Goal: Navigation & Orientation: Find specific page/section

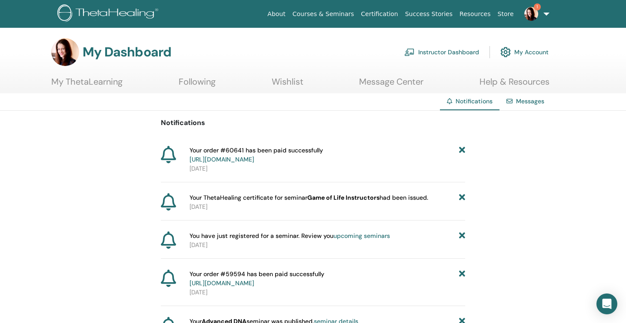
click at [459, 53] on link "Instructor Dashboard" at bounding box center [441, 52] width 75 height 19
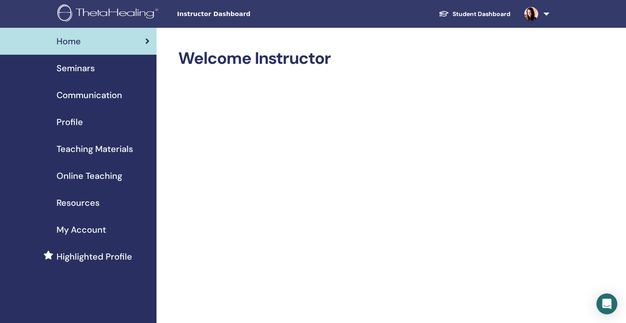
click at [82, 69] on span "Seminars" at bounding box center [75, 68] width 38 height 13
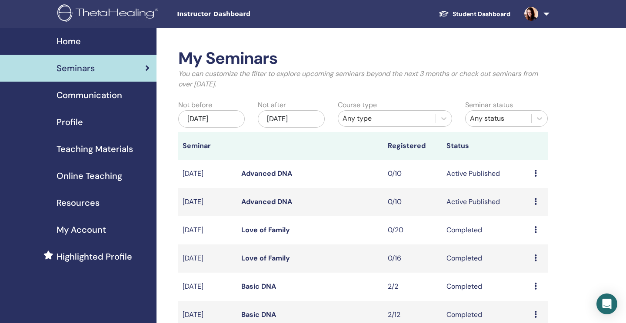
click at [266, 201] on link "Advanced DNA" at bounding box center [266, 201] width 51 height 9
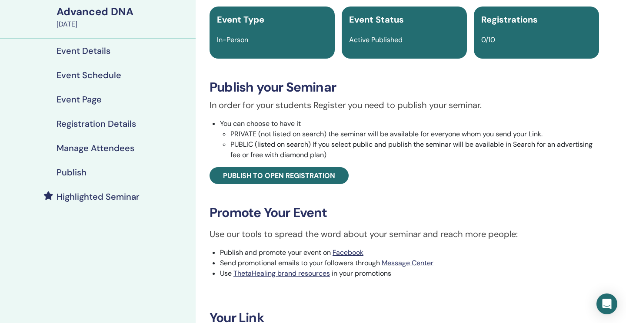
scroll to position [55, 0]
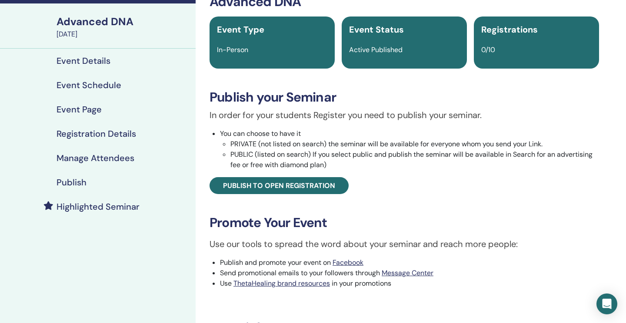
click at [96, 60] on h4 "Event Details" at bounding box center [83, 61] width 54 height 10
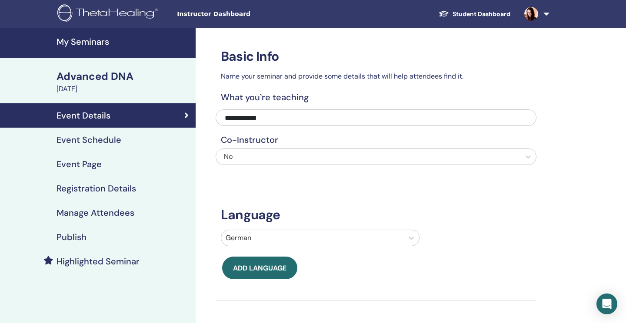
click at [115, 79] on div "Advanced DNA" at bounding box center [123, 76] width 134 height 15
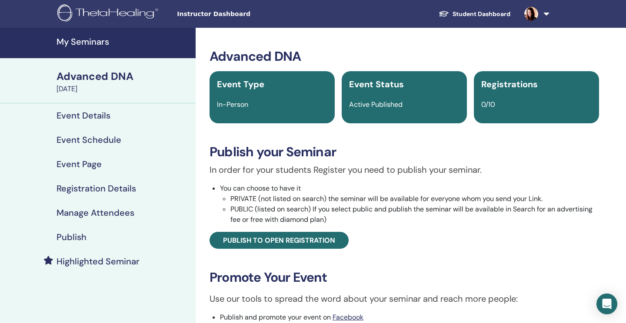
click at [110, 42] on h4 "My Seminars" at bounding box center [123, 42] width 134 height 10
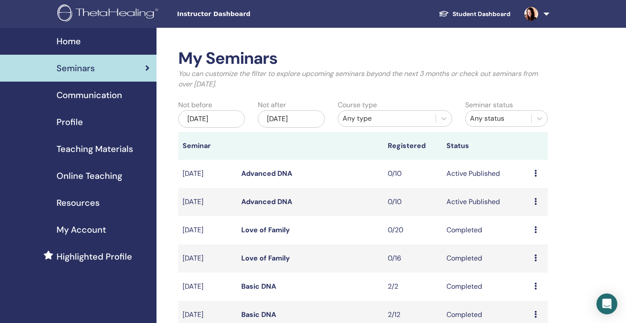
click at [259, 173] on link "Advanced DNA" at bounding box center [266, 173] width 51 height 9
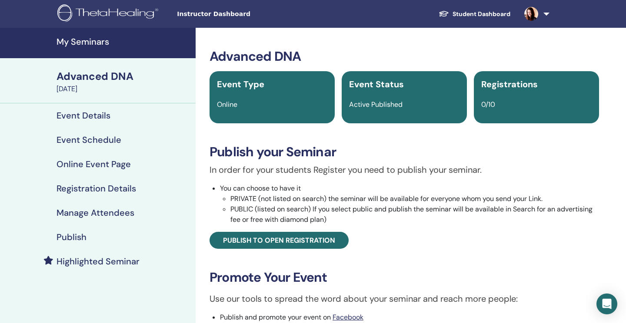
click at [102, 115] on h4 "Event Details" at bounding box center [83, 115] width 54 height 10
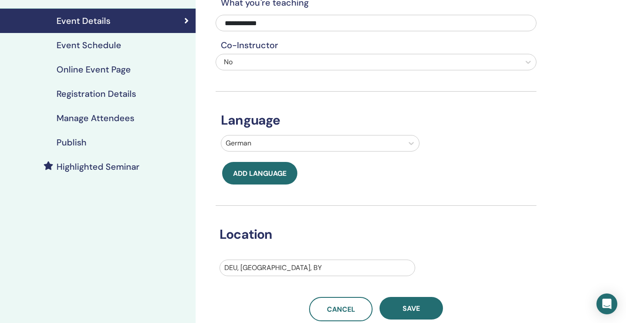
scroll to position [98, 0]
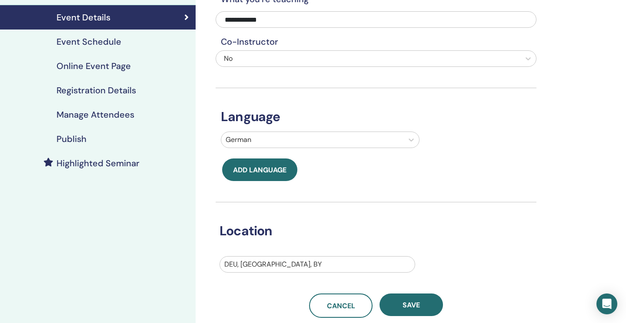
click at [120, 66] on h4 "Online Event Page" at bounding box center [93, 66] width 74 height 10
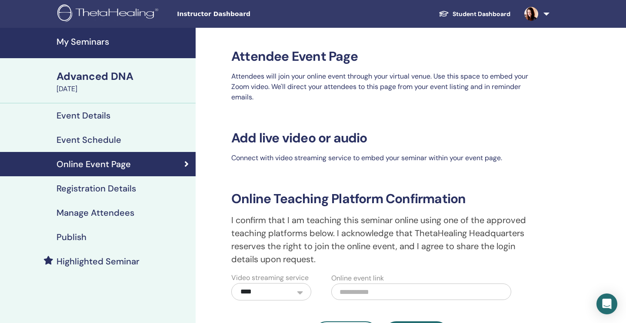
click at [80, 236] on h4 "Publish" at bounding box center [71, 237] width 30 height 10
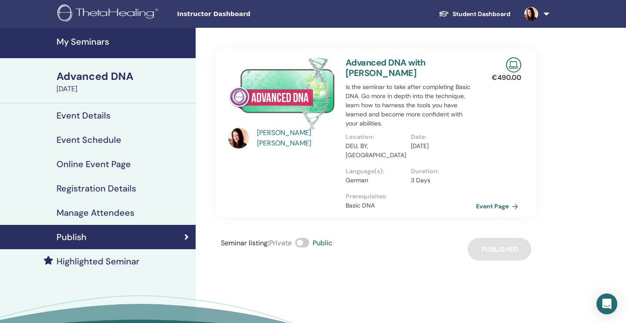
click at [123, 164] on h4 "Online Event Page" at bounding box center [93, 164] width 74 height 10
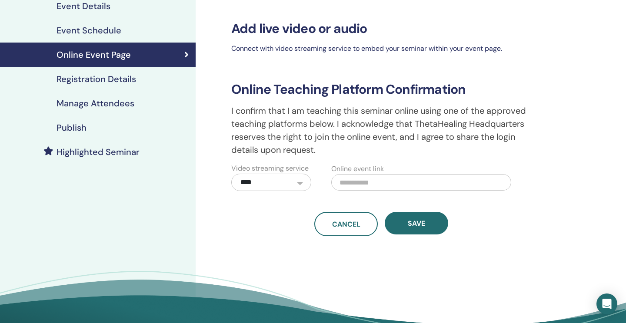
scroll to position [98, 0]
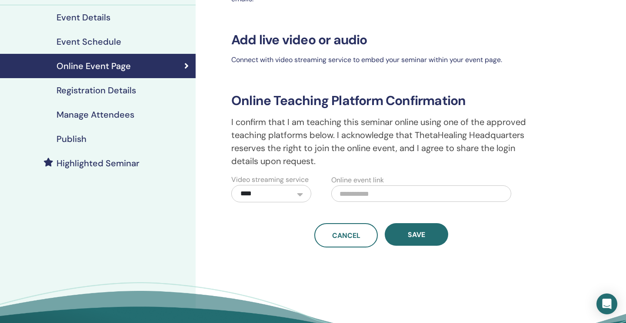
click at [118, 91] on h4 "Registration Details" at bounding box center [96, 90] width 80 height 10
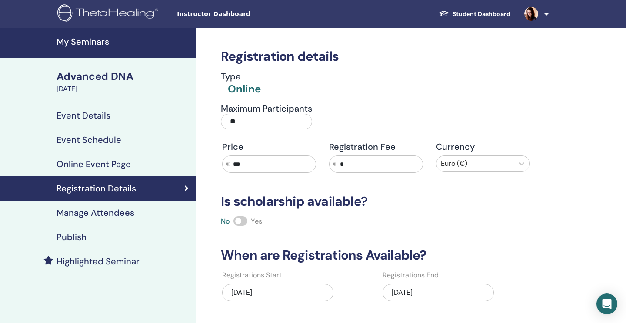
click at [111, 113] on div "Event Details" at bounding box center [98, 115] width 182 height 10
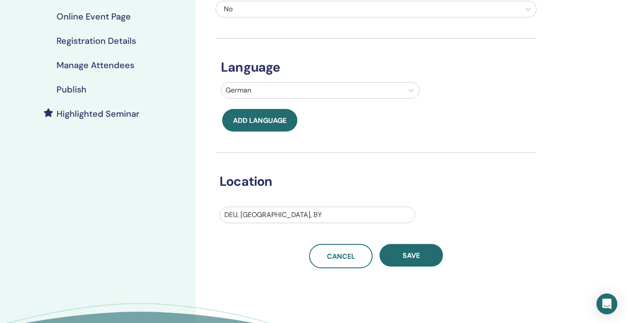
scroll to position [63, 0]
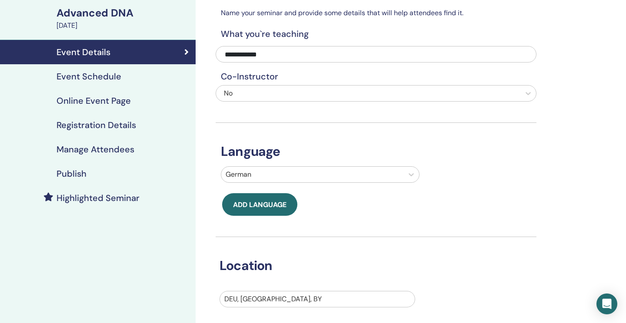
click at [93, 126] on h4 "Registration Details" at bounding box center [96, 125] width 80 height 10
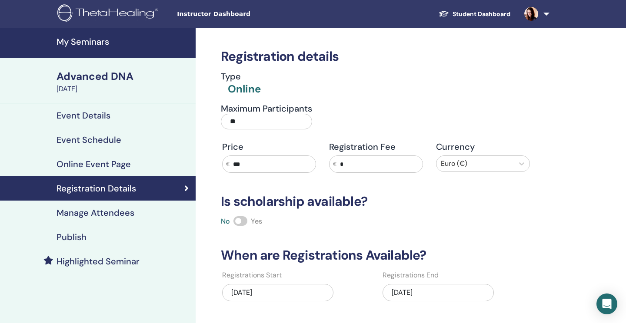
click at [97, 73] on div "Advanced DNA" at bounding box center [123, 76] width 134 height 15
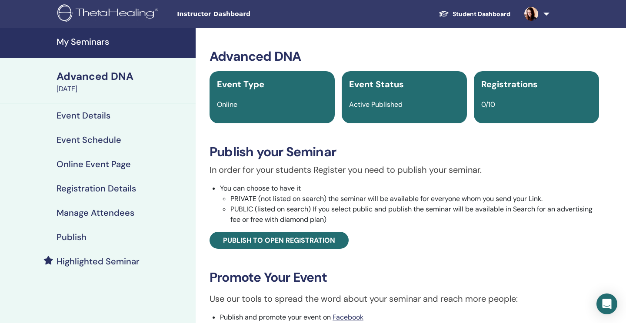
click at [96, 80] on div "Advanced DNA" at bounding box center [123, 76] width 134 height 15
click at [118, 75] on div "Advanced DNA" at bounding box center [123, 76] width 134 height 15
click at [100, 43] on h4 "My Seminars" at bounding box center [123, 42] width 134 height 10
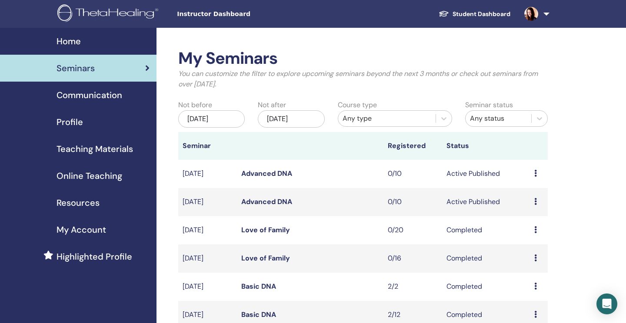
click at [271, 203] on link "Advanced DNA" at bounding box center [266, 201] width 51 height 9
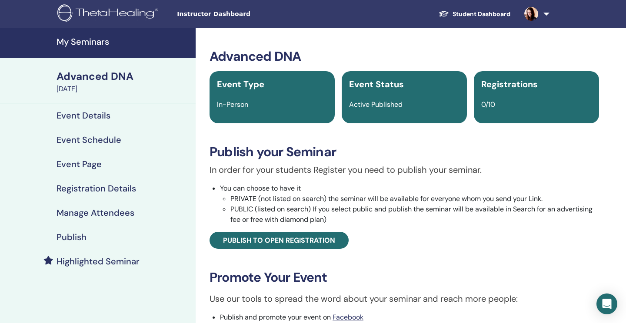
click at [89, 43] on h4 "My Seminars" at bounding box center [123, 42] width 134 height 10
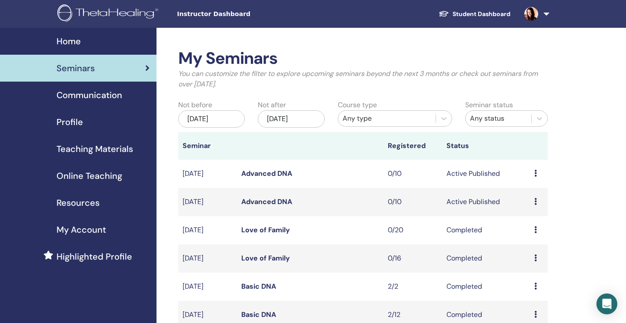
click at [253, 201] on link "Advanced DNA" at bounding box center [266, 201] width 51 height 9
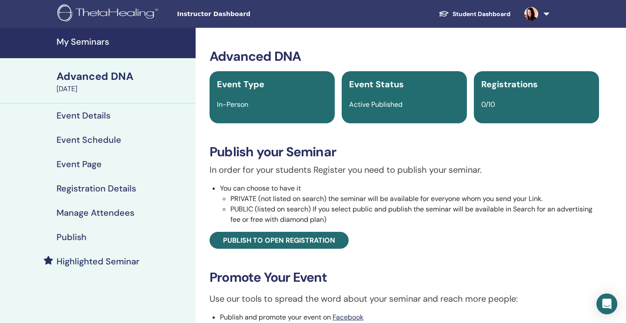
click at [83, 236] on h4 "Publish" at bounding box center [71, 237] width 30 height 10
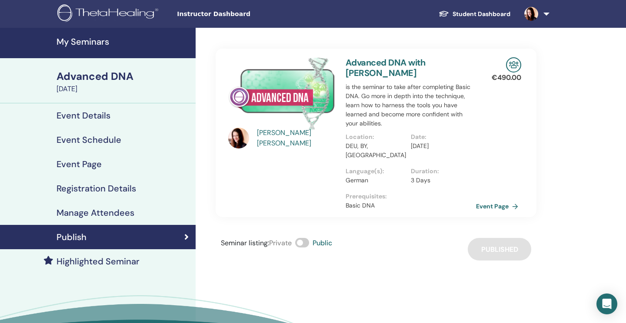
click at [461, 12] on link "Student Dashboard" at bounding box center [475, 14] width 86 height 16
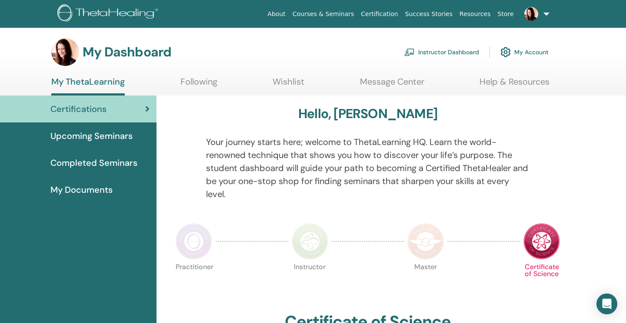
click at [82, 111] on span "Certifications" at bounding box center [78, 109] width 56 height 13
click at [102, 162] on span "Completed Seminars" at bounding box center [93, 162] width 87 height 13
